Goal: Task Accomplishment & Management: Manage account settings

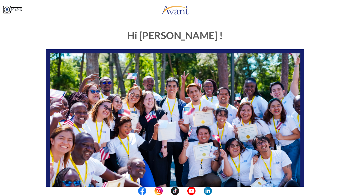
click at [19, 10] on link "MENU" at bounding box center [13, 9] width 20 height 5
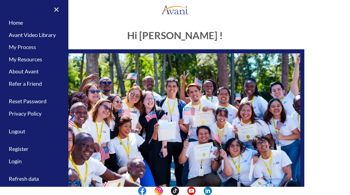
click at [29, 49] on link "My Process" at bounding box center [34, 47] width 68 height 12
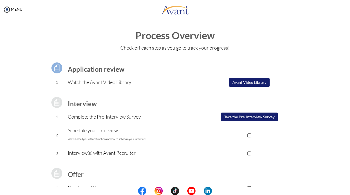
click at [17, 5] on div "MENU" at bounding box center [11, 97] width 22 height 195
click at [17, 7] on link "MENU" at bounding box center [13, 9] width 20 height 5
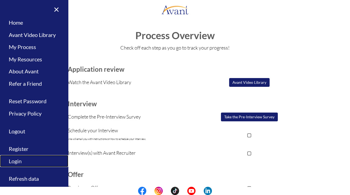
click at [21, 164] on link "Login" at bounding box center [34, 161] width 68 height 12
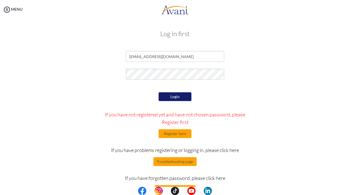
click at [168, 97] on button "Login" at bounding box center [174, 96] width 33 height 9
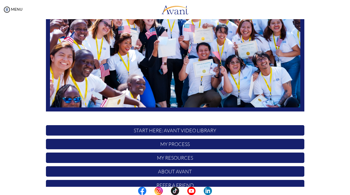
scroll to position [109, 0]
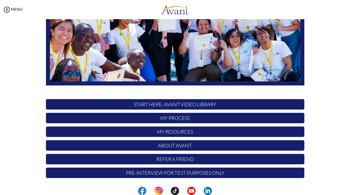
click at [170, 117] on p "My Process" at bounding box center [175, 118] width 258 height 10
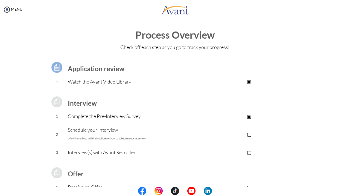
scroll to position [0, 0]
click at [7, 11] on img at bounding box center [7, 9] width 8 height 8
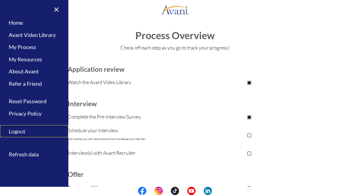
click at [16, 130] on link "Logout" at bounding box center [34, 131] width 68 height 12
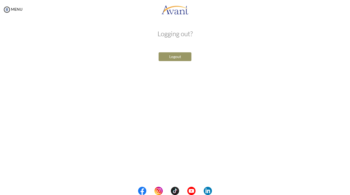
click at [0, 125] on link "Logout" at bounding box center [5, 131] width 11 height 12
